Goal: Information Seeking & Learning: Learn about a topic

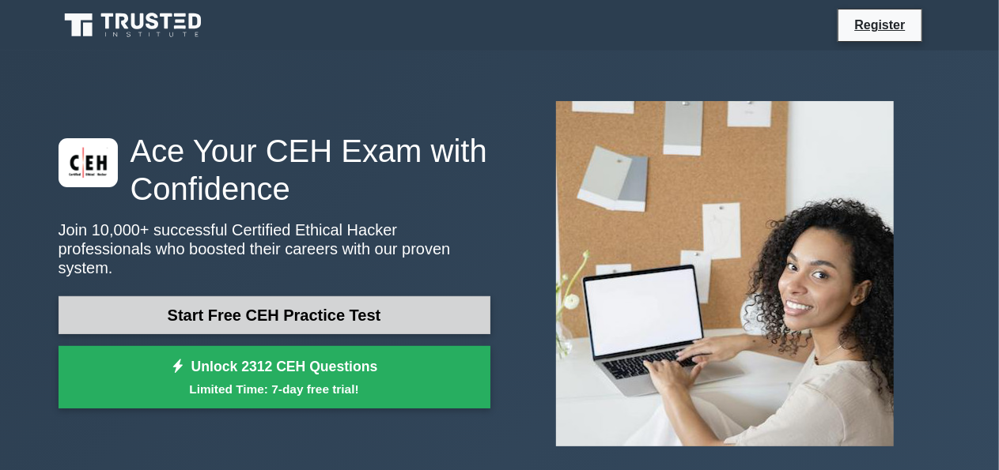
click at [361, 306] on link "Start Free CEH Practice Test" at bounding box center [275, 316] width 432 height 38
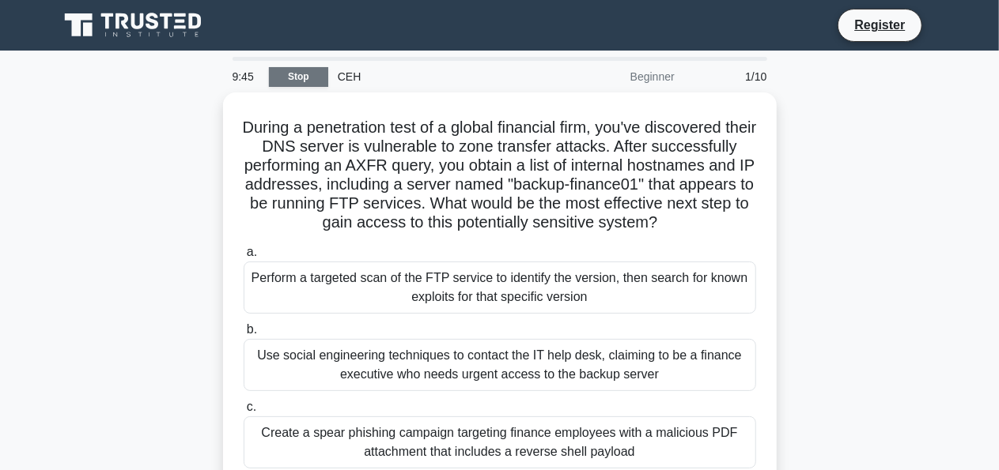
click at [319, 80] on link "Stop" at bounding box center [298, 77] width 59 height 20
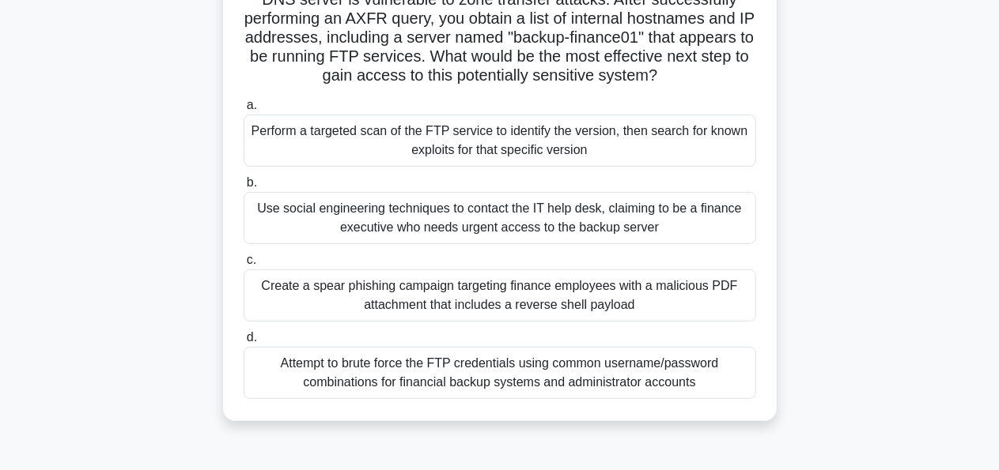
scroll to position [144, 0]
click at [468, 391] on div "Attempt to brute force the FTP credentials using common username/password combi…" at bounding box center [500, 372] width 512 height 52
click at [244, 342] on input "d. Attempt to brute force the FTP credentials using common username/password co…" at bounding box center [244, 337] width 0 height 10
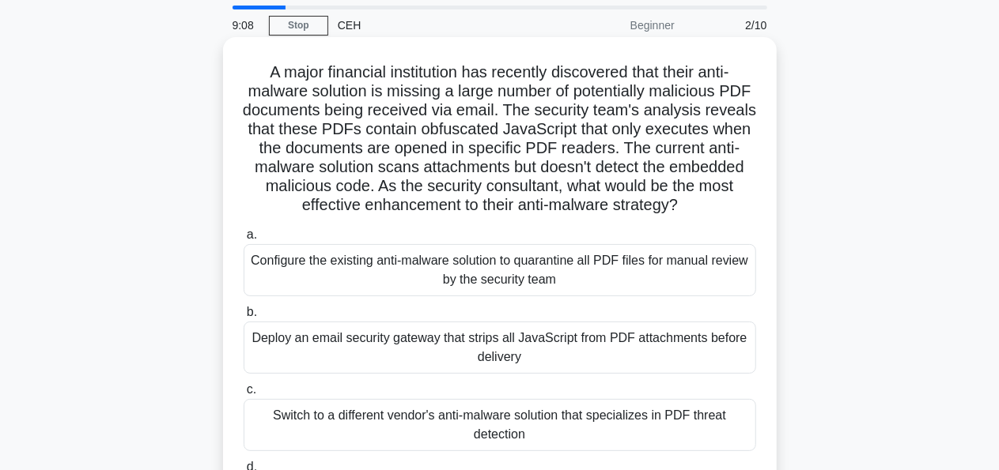
scroll to position [52, 0]
